Goal: Task Accomplishment & Management: Manage account settings

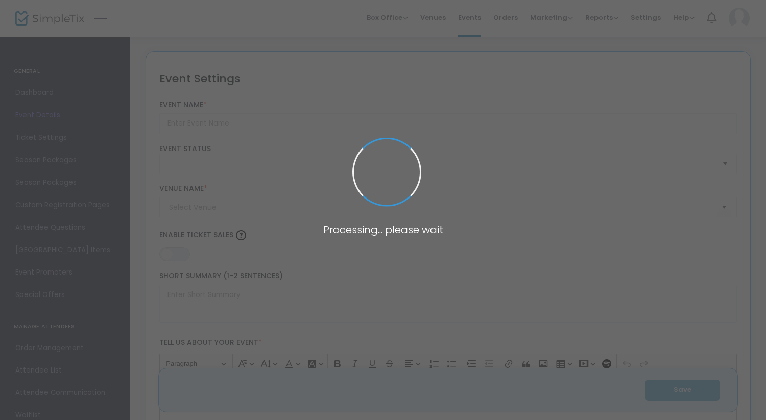
type input "[DATE] Buffet"
type textarea "We're looking forward to celebrating [DATE] with you on the farm! Tickets are a…"
type input "5.500 %"
type input "Buy Tickets"
type input "[PERSON_NAME] Farms"
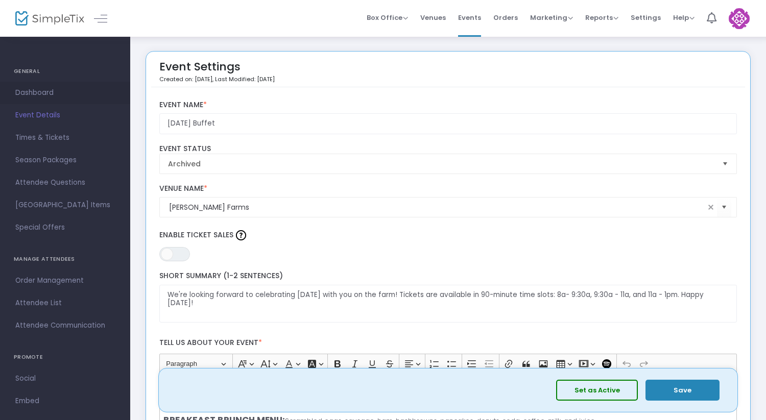
click at [44, 95] on span "Dashboard" at bounding box center [65, 92] width 100 height 13
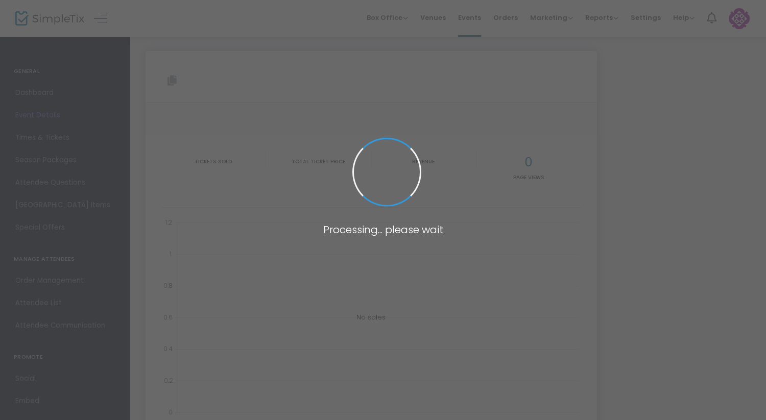
type input "[URL][DOMAIN_NAME]"
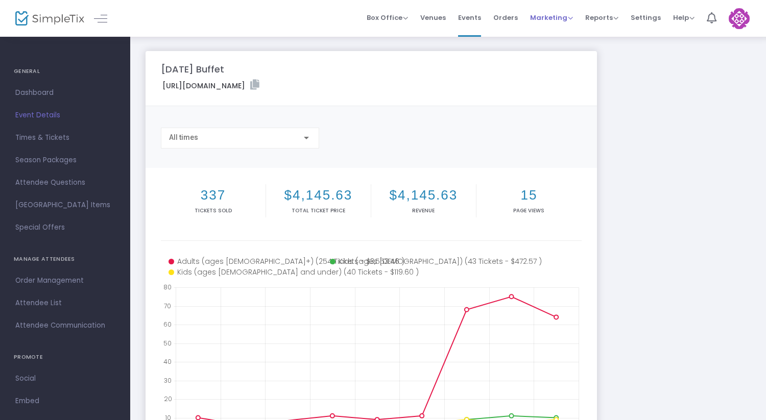
click at [569, 17] on span "Marketing" at bounding box center [551, 18] width 43 height 10
click at [619, 16] on li "Reports Analytics Sales Reports Download" at bounding box center [601, 18] width 45 height 37
click at [617, 15] on span "Reports" at bounding box center [601, 18] width 33 height 10
click at [615, 38] on li "Analytics" at bounding box center [618, 35] width 66 height 20
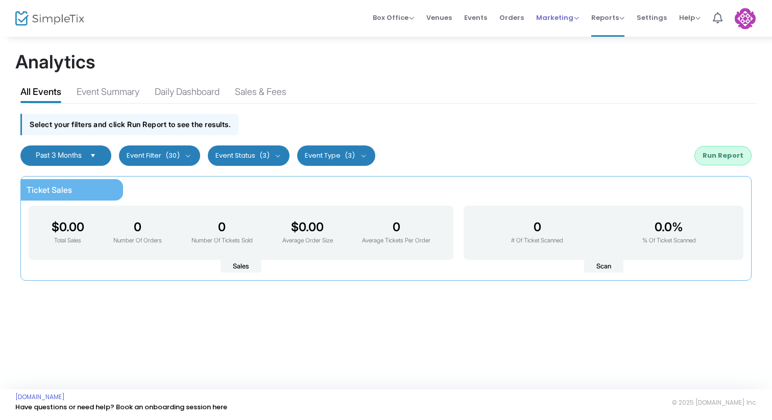
click at [543, 13] on span "Marketing" at bounding box center [557, 18] width 43 height 10
click at [516, 19] on span "Orders" at bounding box center [511, 18] width 25 height 26
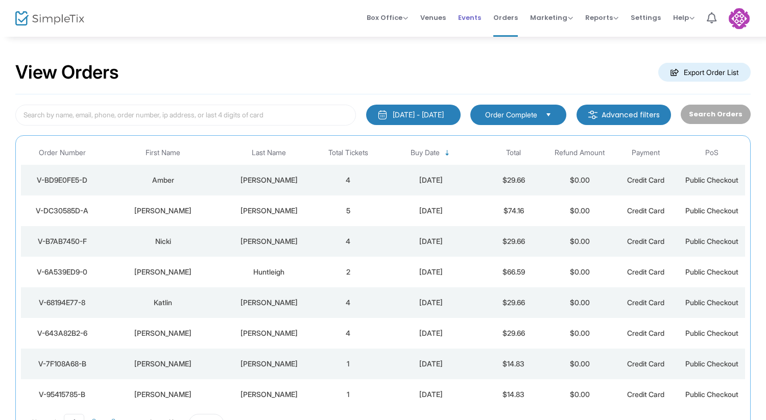
click at [472, 16] on span "Events" at bounding box center [469, 18] width 23 height 26
